Goal: Task Accomplishment & Management: Use online tool/utility

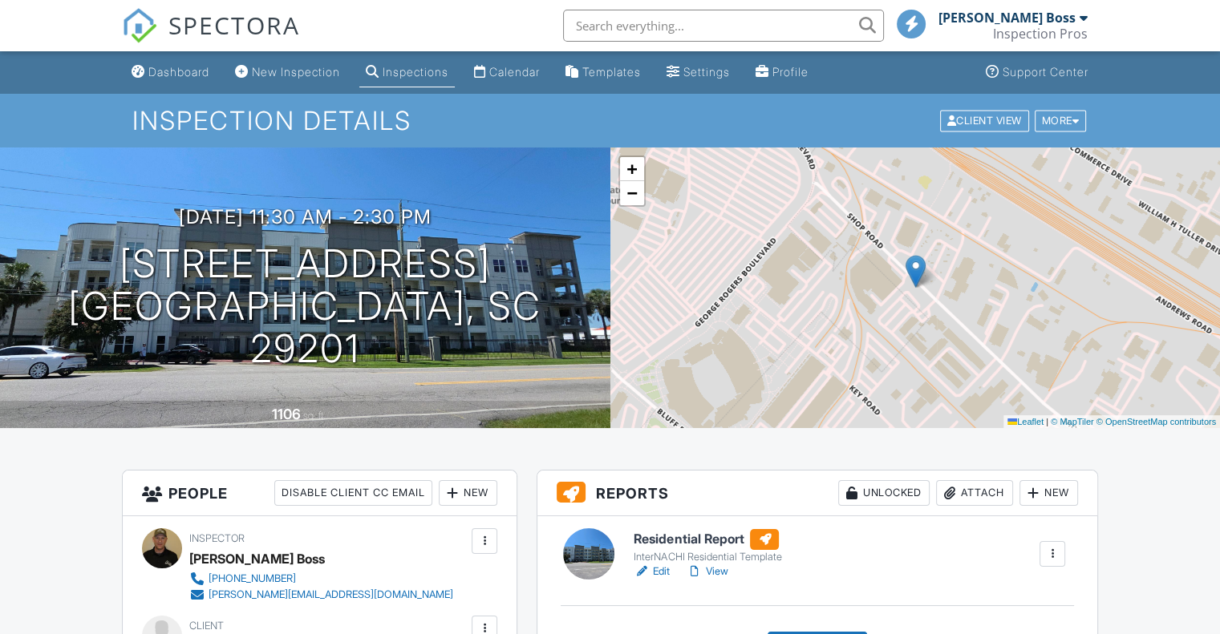
click at [704, 537] on h6 "Residential Report" at bounding box center [708, 539] width 148 height 21
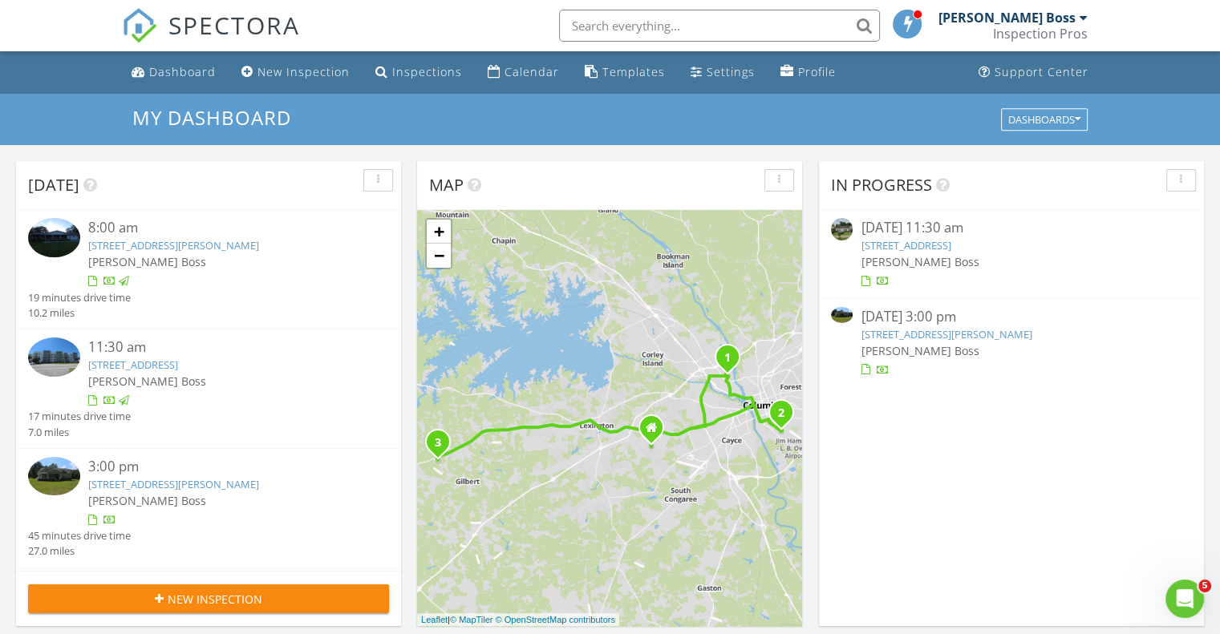
click at [178, 486] on link "456 Hallman Wagon Rd, Leesville, SC 29070" at bounding box center [173, 484] width 171 height 14
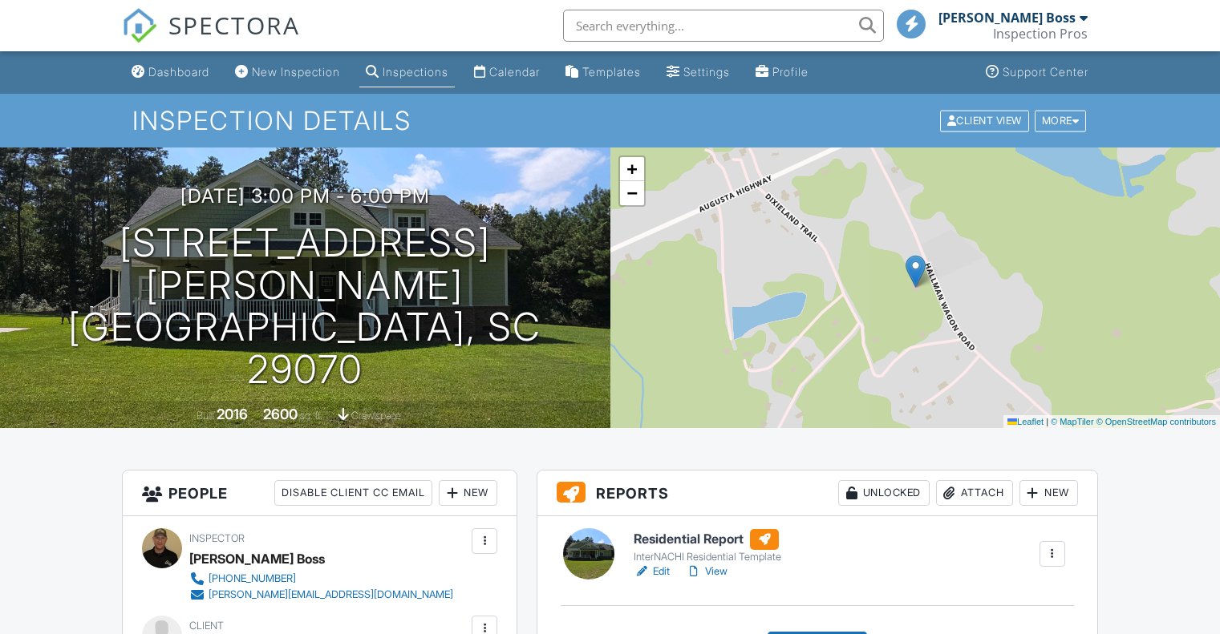
scroll to position [80, 0]
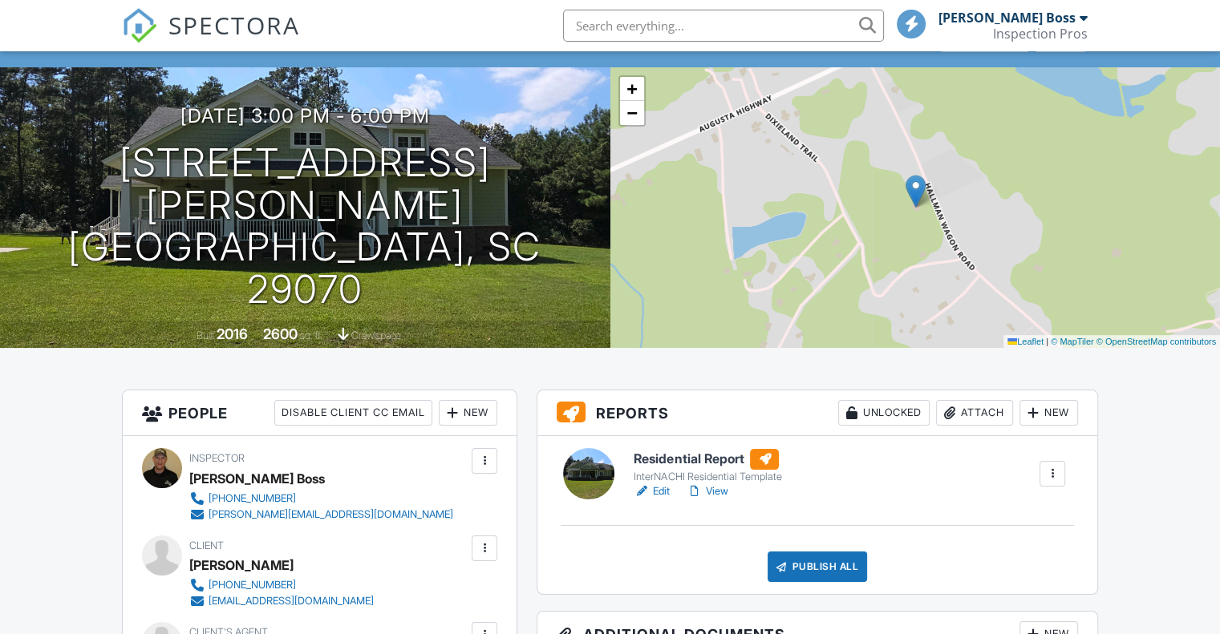
click at [687, 460] on h6 "Residential Report" at bounding box center [708, 459] width 148 height 21
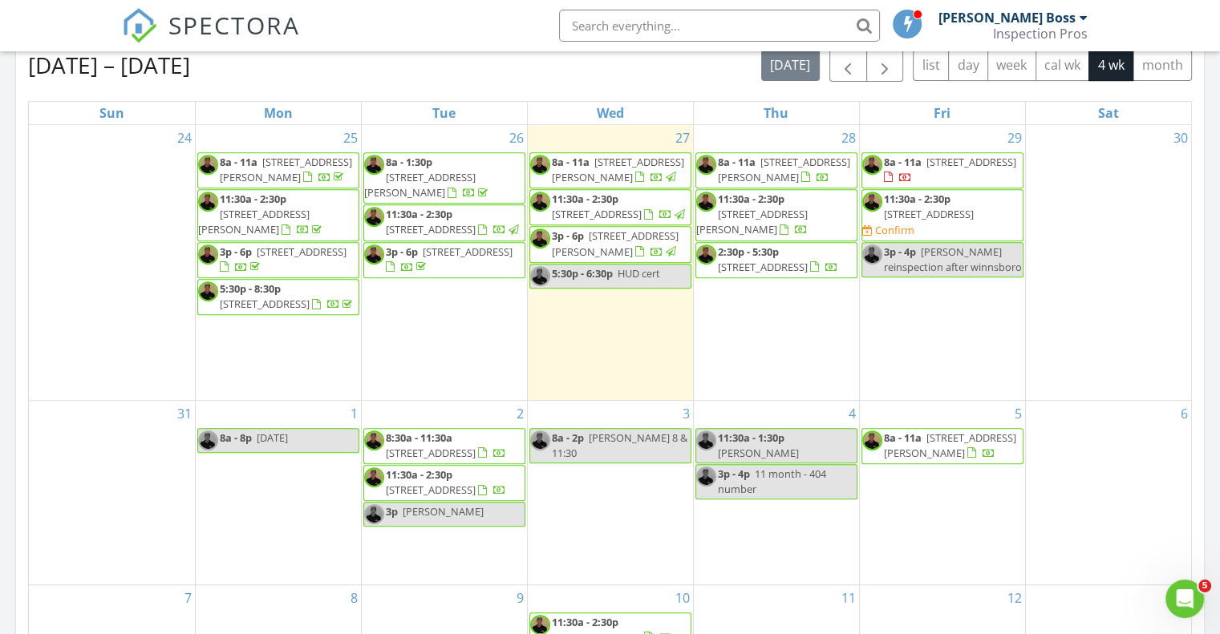
scroll to position [722, 0]
